Goal: Transaction & Acquisition: Purchase product/service

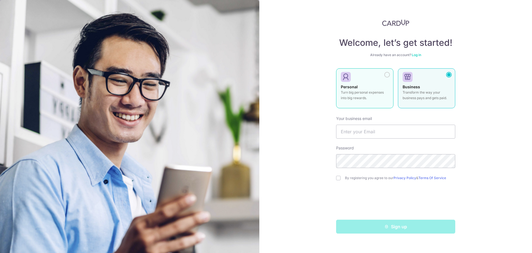
click at [361, 95] on p "Turn big personal expenses into big rewards." at bounding box center [365, 95] width 48 height 11
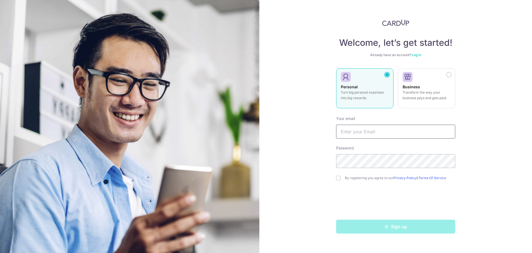
drag, startPoint x: 357, startPoint y: 132, endPoint x: 378, endPoint y: 129, distance: 20.4
click at [357, 132] on input "text" at bounding box center [395, 131] width 119 height 14
type input "apvarona@live.com"
click at [334, 176] on div "Welcome, let’s get started! Already have an account? Log in Personal Turn big p…" at bounding box center [396, 126] width 273 height 253
click at [339, 176] on input "checkbox" at bounding box center [338, 178] width 4 height 4
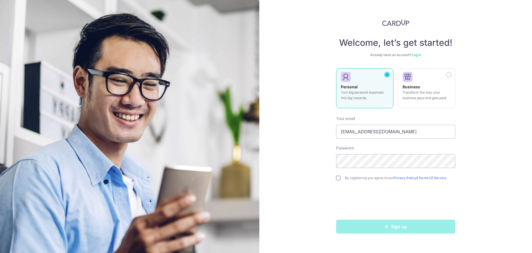
checkbox input "true"
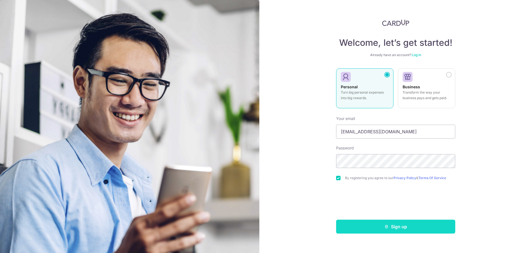
click at [396, 223] on button "Sign up" at bounding box center [395, 226] width 119 height 14
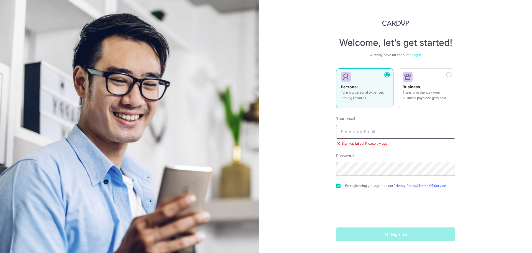
drag, startPoint x: 360, startPoint y: 135, endPoint x: 373, endPoint y: 132, distance: 13.3
click at [360, 135] on input "text" at bounding box center [395, 131] width 119 height 14
type input "[EMAIL_ADDRESS][DOMAIN_NAME]"
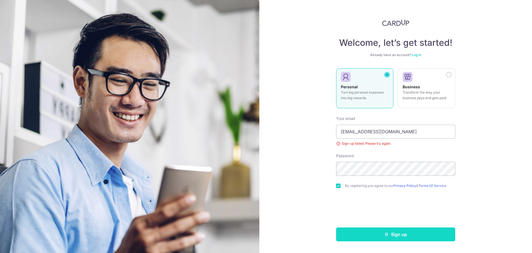
click at [378, 235] on button "Sign up" at bounding box center [395, 234] width 119 height 14
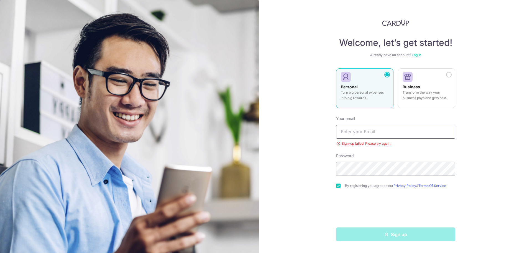
click at [357, 132] on input "text" at bounding box center [395, 131] width 119 height 14
type input "apvarona@live.com"
click at [419, 54] on link "Log in" at bounding box center [416, 55] width 9 height 4
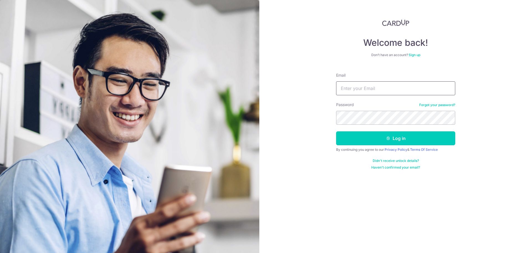
click at [367, 88] on input "Email" at bounding box center [395, 88] width 119 height 14
type input "apvarona@live.com"
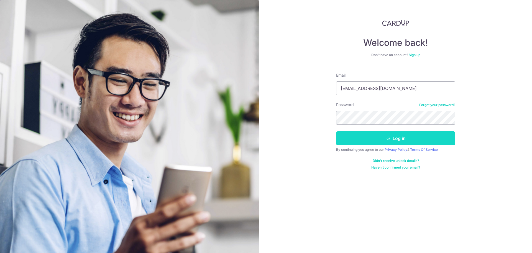
click at [387, 138] on icon "submit" at bounding box center [388, 138] width 4 height 4
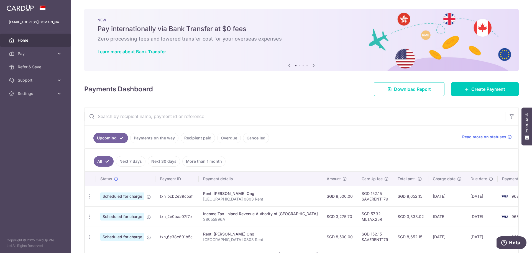
click at [313, 63] on icon at bounding box center [314, 65] width 7 height 7
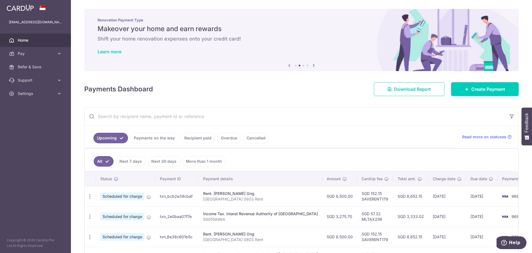
click at [314, 62] on icon at bounding box center [314, 65] width 7 height 7
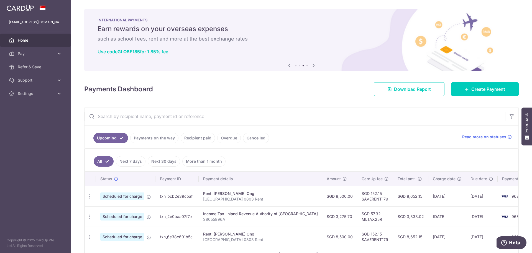
click at [314, 62] on icon at bounding box center [314, 65] width 7 height 7
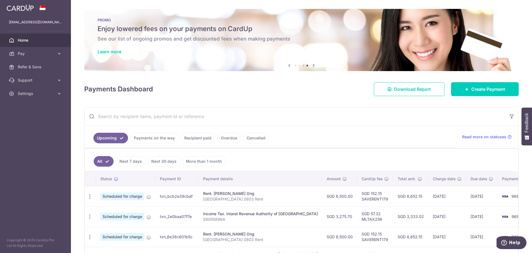
click at [312, 64] on icon at bounding box center [314, 65] width 7 height 7
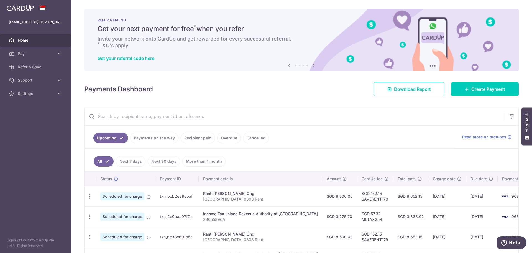
click at [312, 64] on icon at bounding box center [314, 65] width 7 height 7
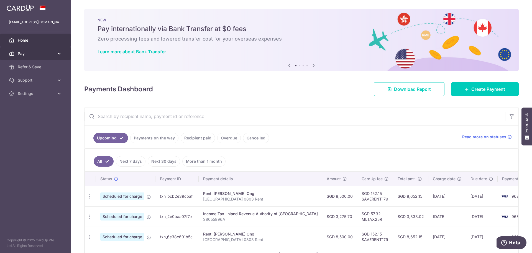
click at [60, 53] on icon at bounding box center [60, 54] width 6 height 6
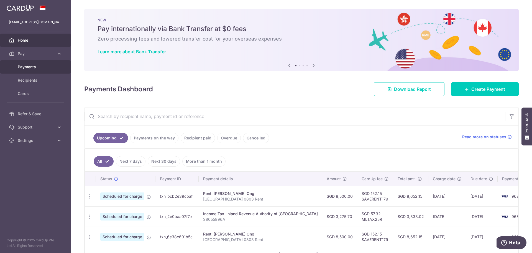
click at [32, 65] on span "Payments" at bounding box center [36, 67] width 37 height 6
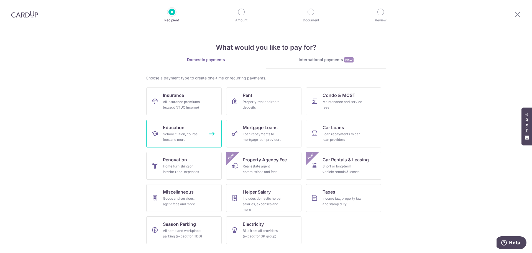
click at [184, 129] on span "Education" at bounding box center [174, 127] width 22 height 7
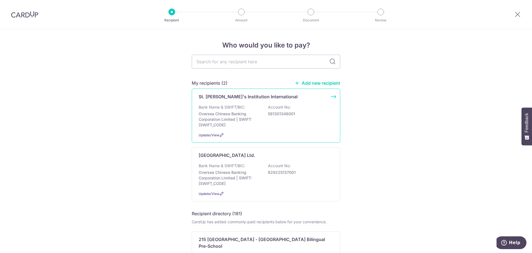
click at [298, 117] on div "Bank Name & SWIFT/BIC: Oversea Chinese Banking Corporation Limited | SWIFT: [SW…" at bounding box center [266, 115] width 135 height 23
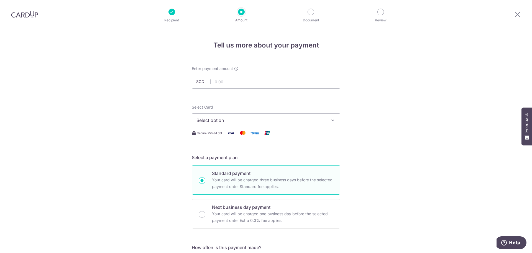
click at [335, 119] on button "Select option" at bounding box center [266, 120] width 149 height 14
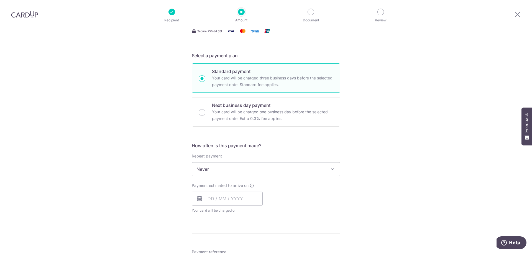
scroll to position [111, 0]
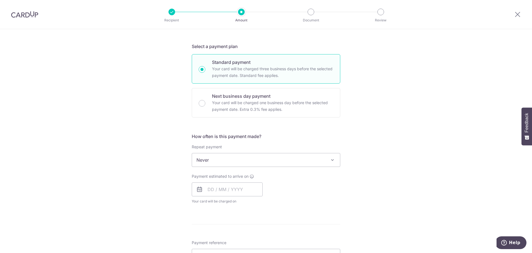
click at [337, 158] on span "Never" at bounding box center [266, 159] width 148 height 13
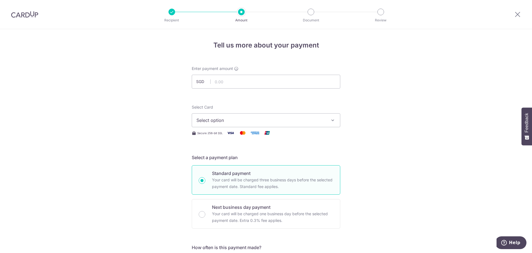
scroll to position [0, 0]
click at [301, 121] on span "Select option" at bounding box center [261, 120] width 129 height 7
click at [220, 133] on span "Add credit card" at bounding box center [271, 136] width 129 height 6
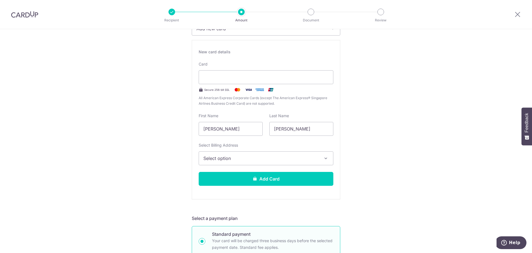
scroll to position [83, 0]
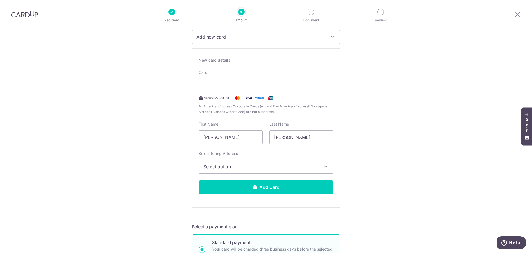
click at [288, 168] on span "Select option" at bounding box center [261, 166] width 115 height 7
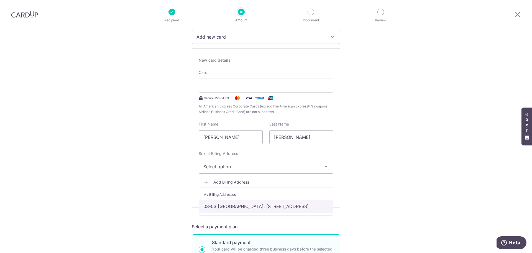
click at [254, 204] on link "08-03 [GEOGRAPHIC_DATA], [STREET_ADDRESS]" at bounding box center [266, 205] width 134 height 13
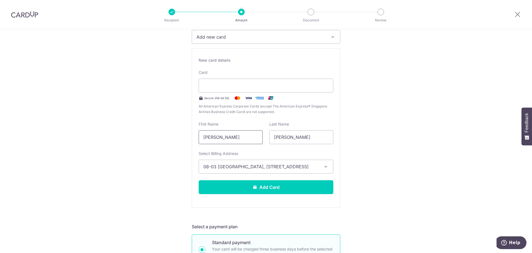
drag, startPoint x: 252, startPoint y: 137, endPoint x: 116, endPoint y: 148, distance: 136.6
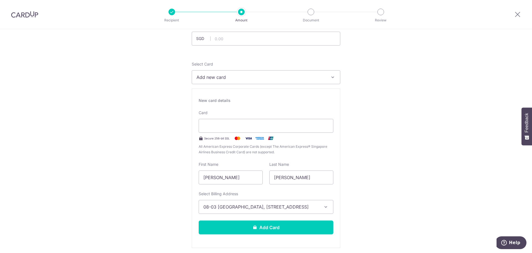
scroll to position [0, 0]
